Goal: Task Accomplishment & Management: Manage account settings

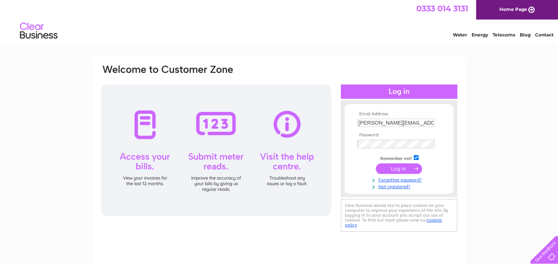
click at [395, 169] on input "submit" at bounding box center [398, 168] width 46 height 11
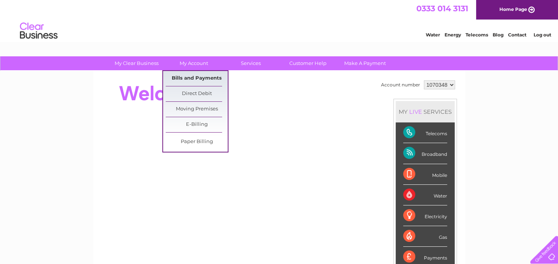
click at [191, 79] on link "Bills and Payments" at bounding box center [197, 78] width 62 height 15
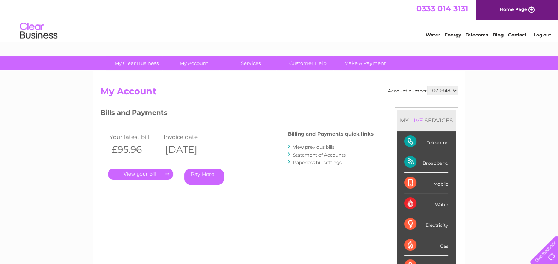
click at [146, 172] on link "." at bounding box center [140, 174] width 65 height 11
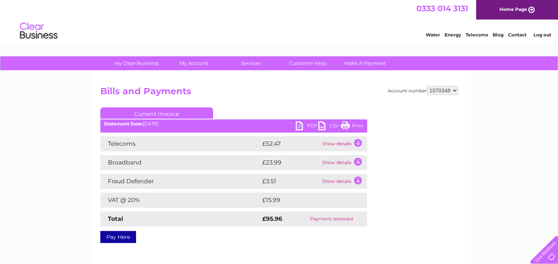
click at [345, 124] on link "Print" at bounding box center [352, 126] width 23 height 11
